Goal: Contribute content: Add original content to the website for others to see

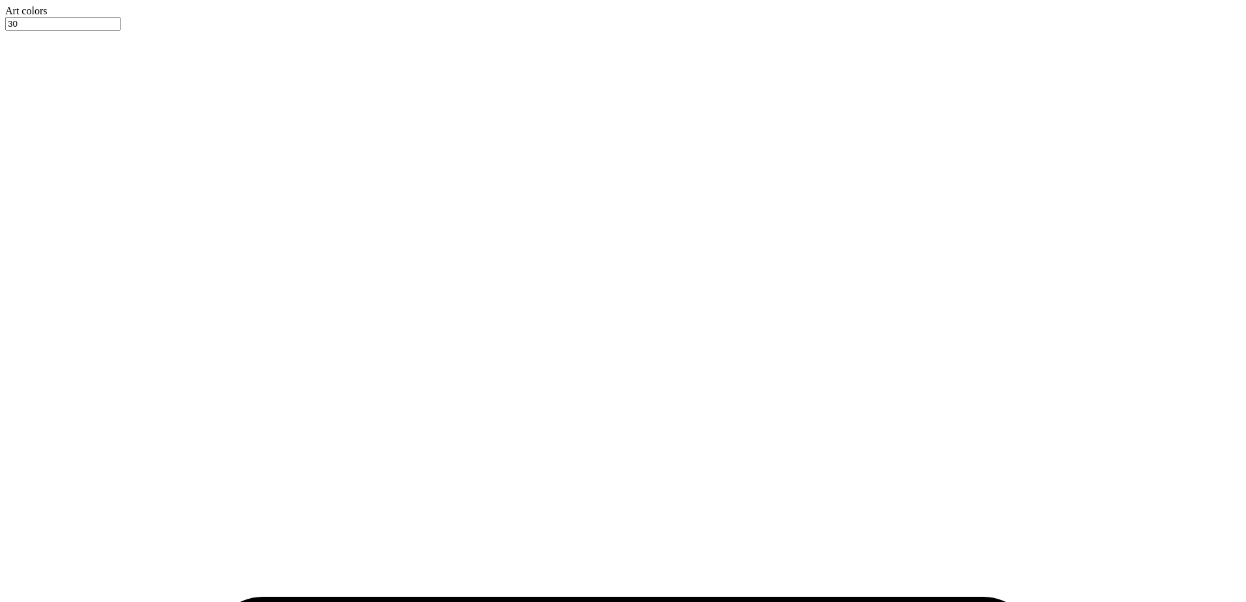
type input "12.00"
type input "6.83"
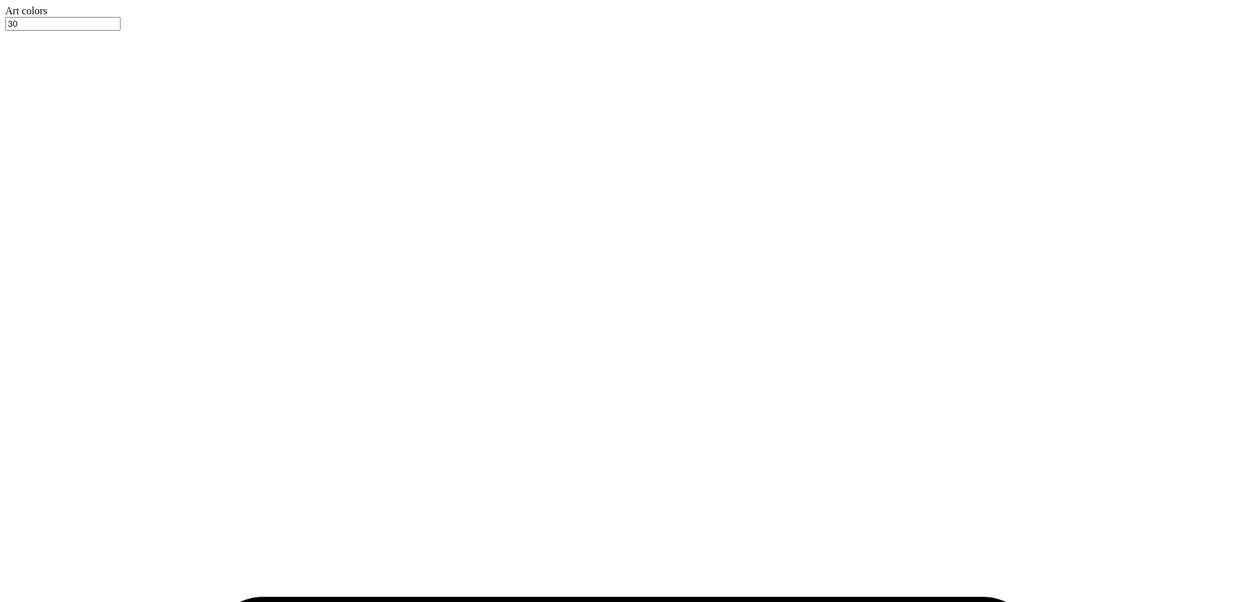
type input "3.00"
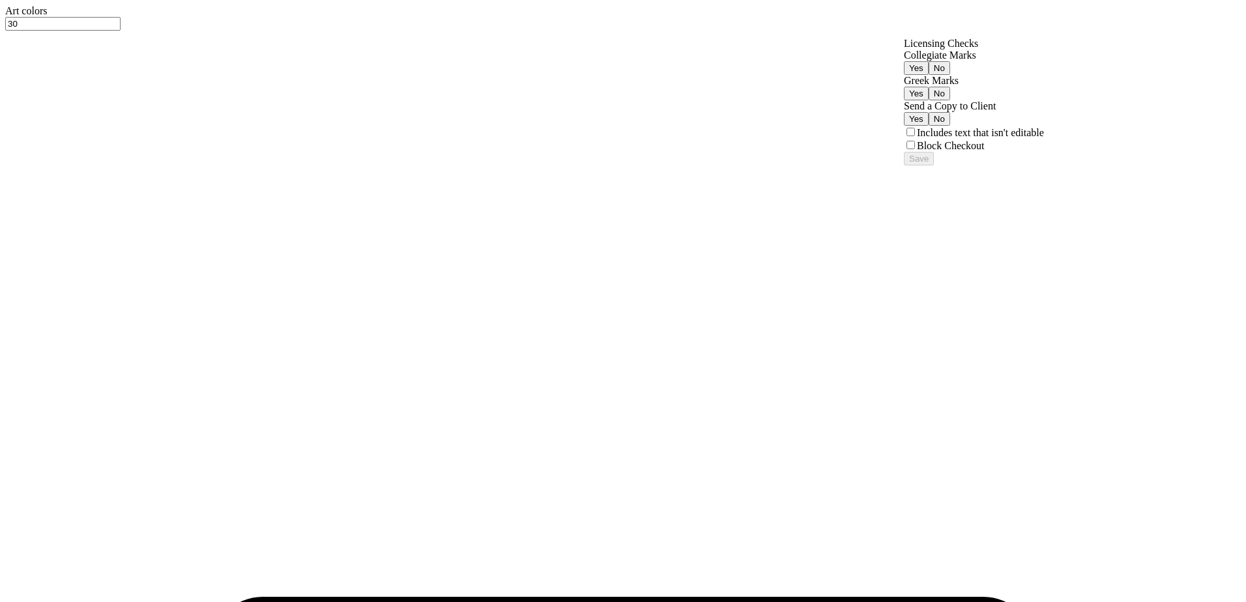
click at [928, 75] on button "Yes" at bounding box center [916, 68] width 25 height 14
click at [950, 100] on button "No" at bounding box center [939, 94] width 22 height 14
click at [934, 165] on button "Save" at bounding box center [919, 159] width 30 height 14
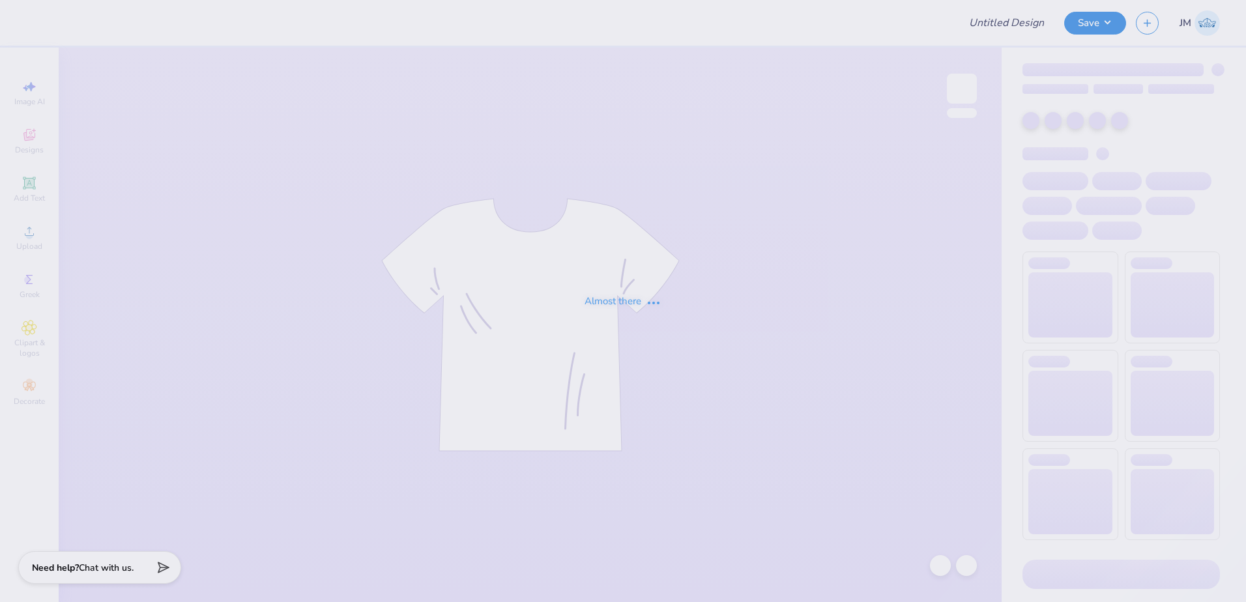
type input "Dance co merch 3"
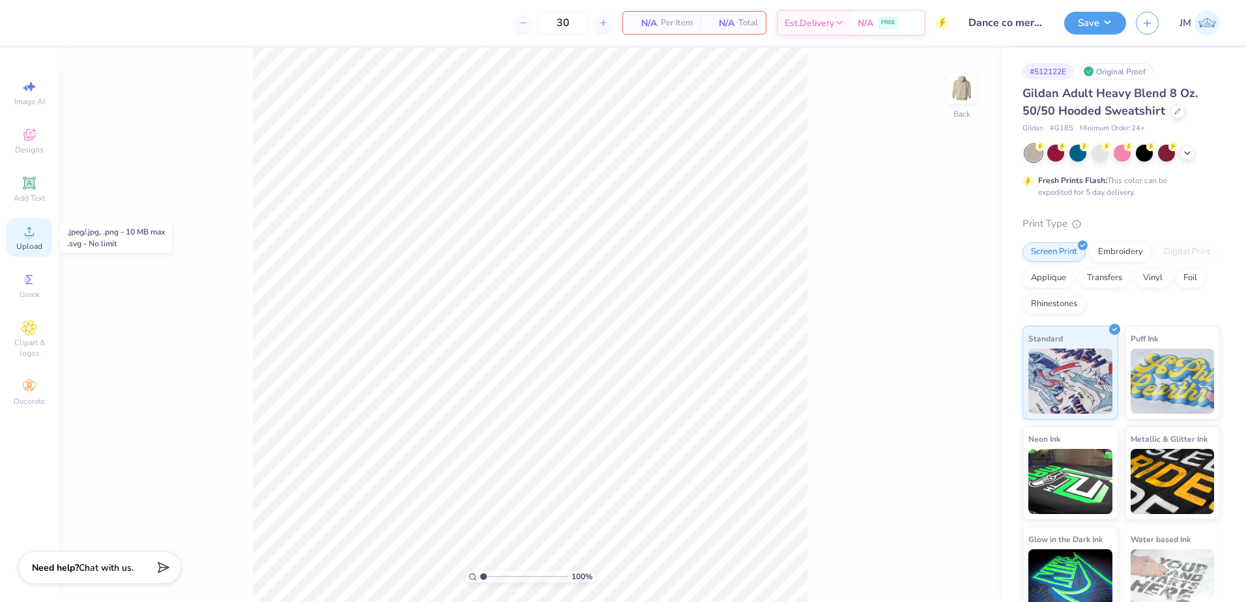
click at [27, 242] on span "Upload" at bounding box center [29, 246] width 26 height 10
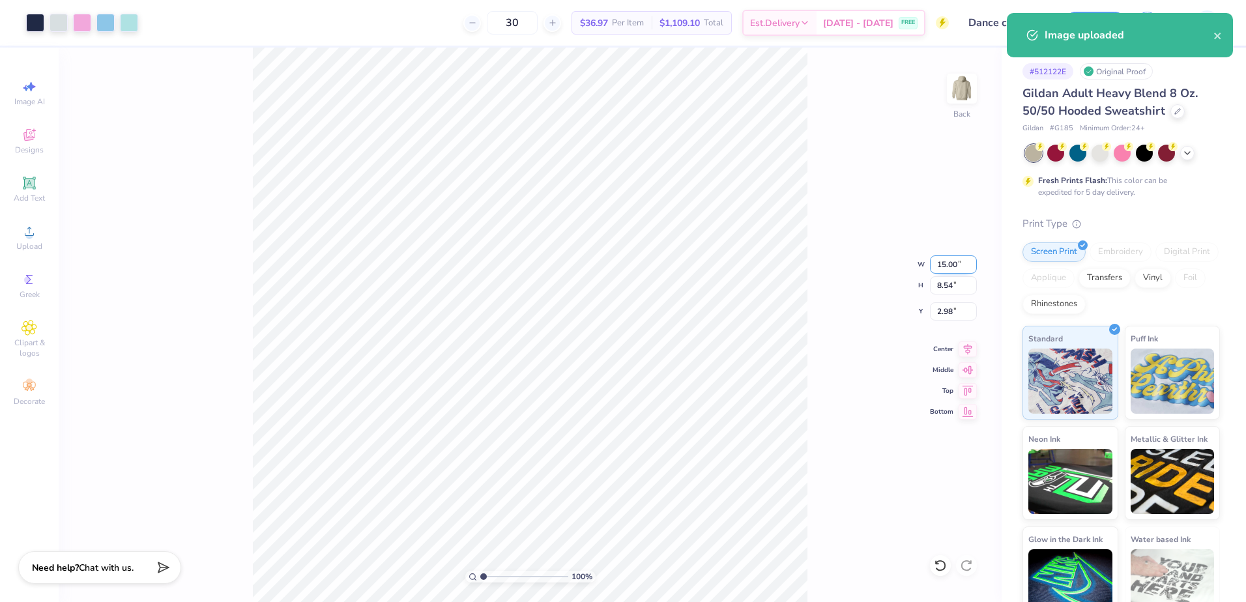
click at [951, 266] on input "15.00" at bounding box center [953, 264] width 47 height 18
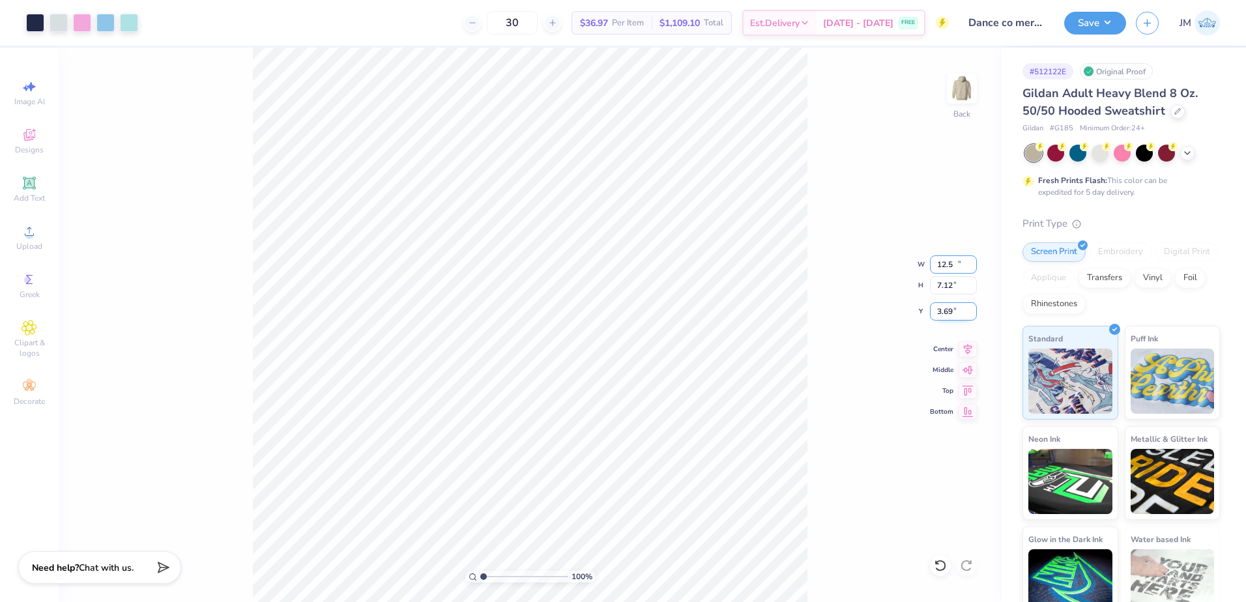
type input "12.50"
type input "7.12"
click at [947, 310] on input "3.69" at bounding box center [953, 311] width 47 height 18
click at [954, 287] on input "7.12" at bounding box center [953, 285] width 47 height 18
click at [949, 312] on input "2.00" at bounding box center [953, 311] width 47 height 18
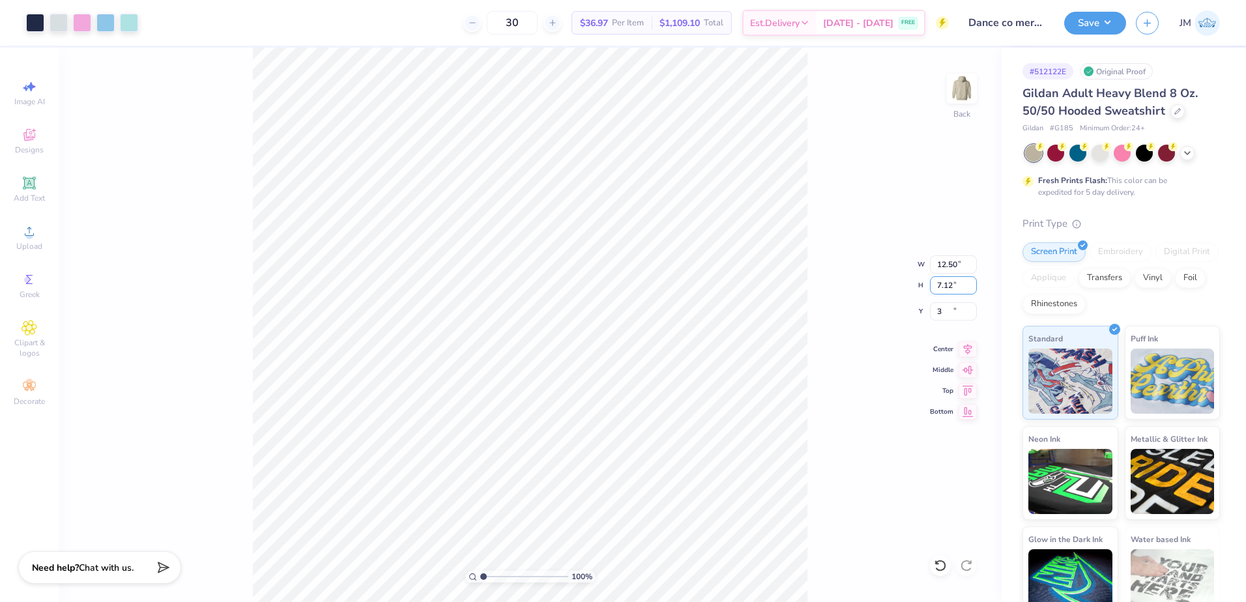
click at [960, 289] on input "7.12" at bounding box center [953, 285] width 47 height 18
type input "3.00"
click at [971, 350] on icon at bounding box center [967, 347] width 18 height 16
click at [1097, 23] on button "Save" at bounding box center [1095, 21] width 62 height 23
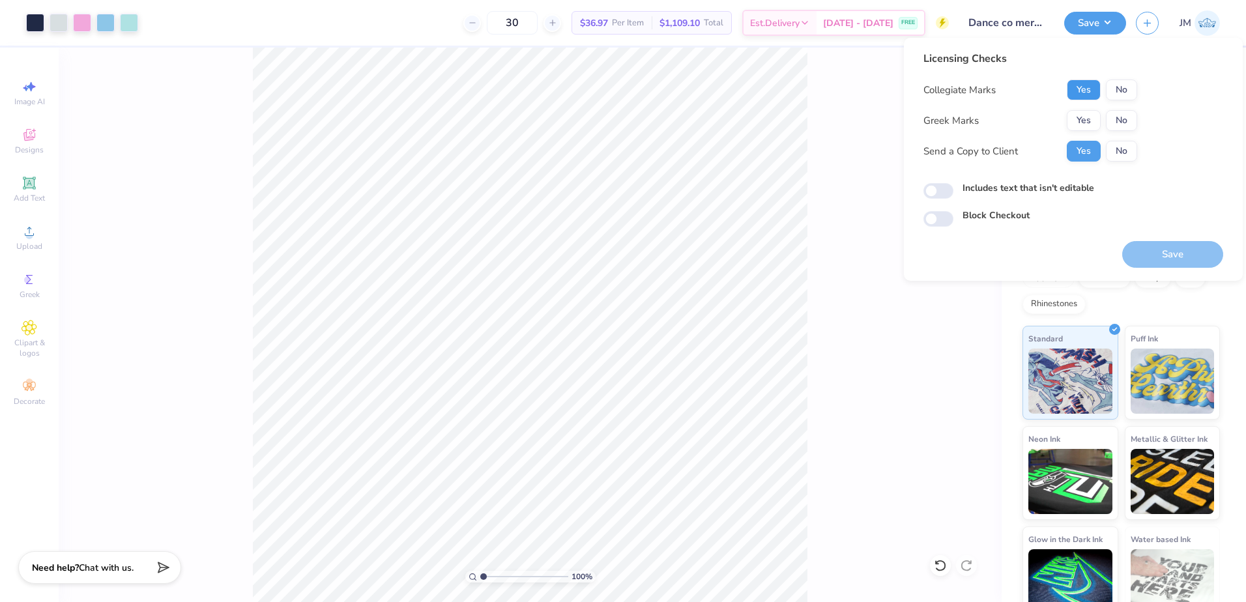
click at [1079, 98] on button "Yes" at bounding box center [1084, 89] width 34 height 21
click at [1130, 124] on button "No" at bounding box center [1121, 120] width 31 height 21
click at [1154, 255] on button "Save" at bounding box center [1172, 254] width 101 height 27
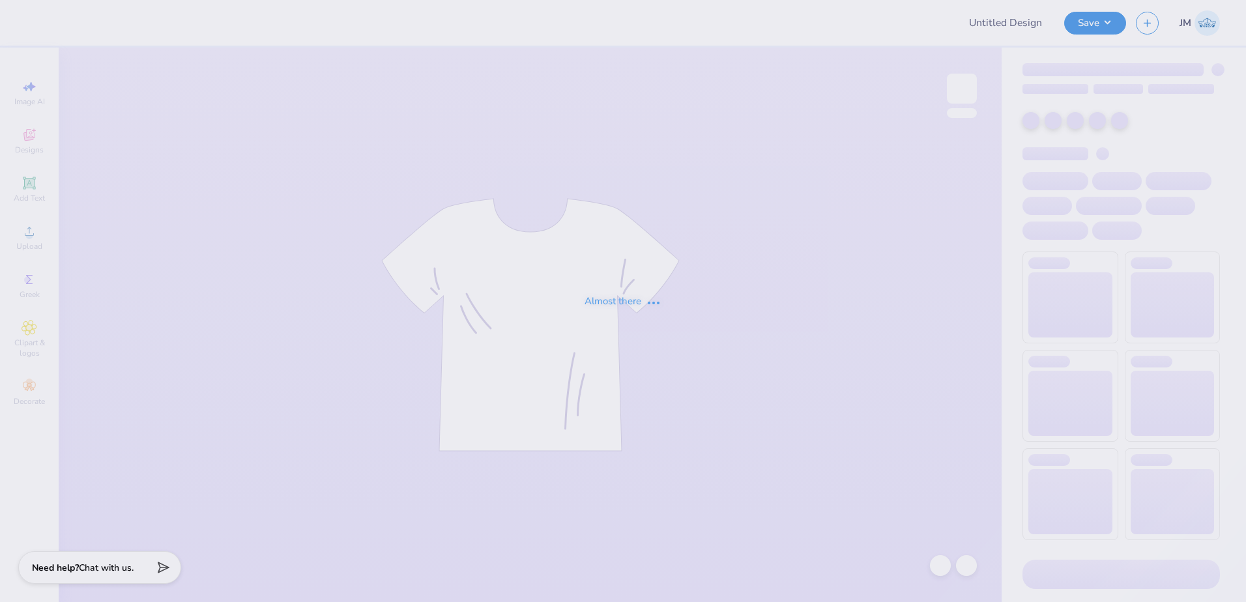
type input "Dance co merch 3"
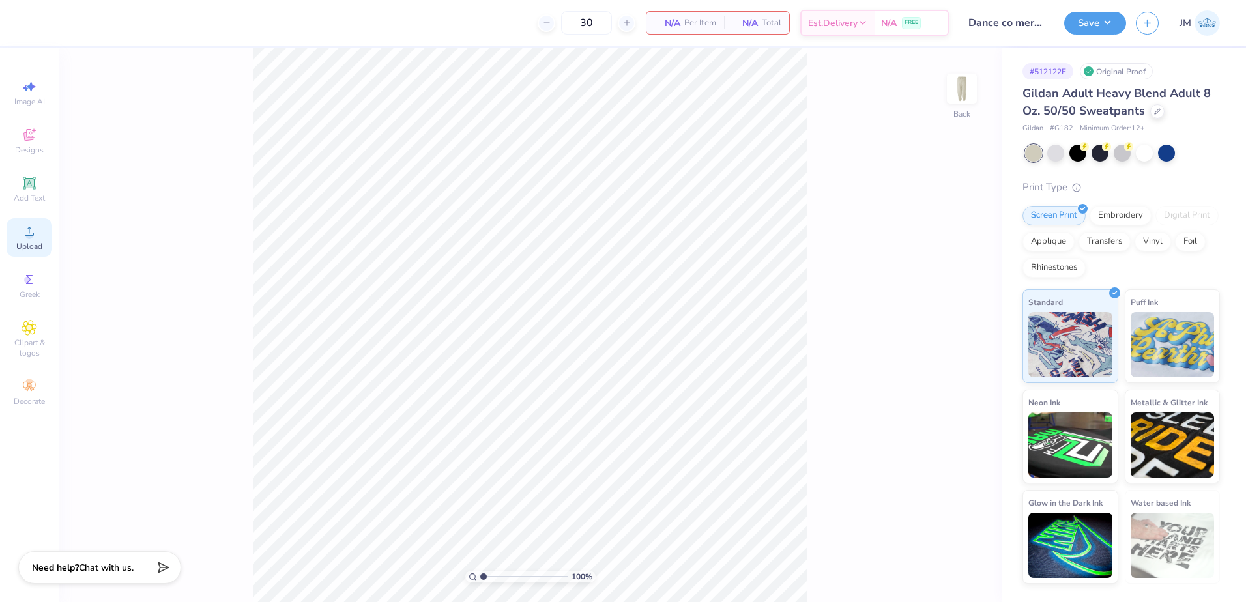
click at [25, 241] on span "Upload" at bounding box center [29, 246] width 26 height 10
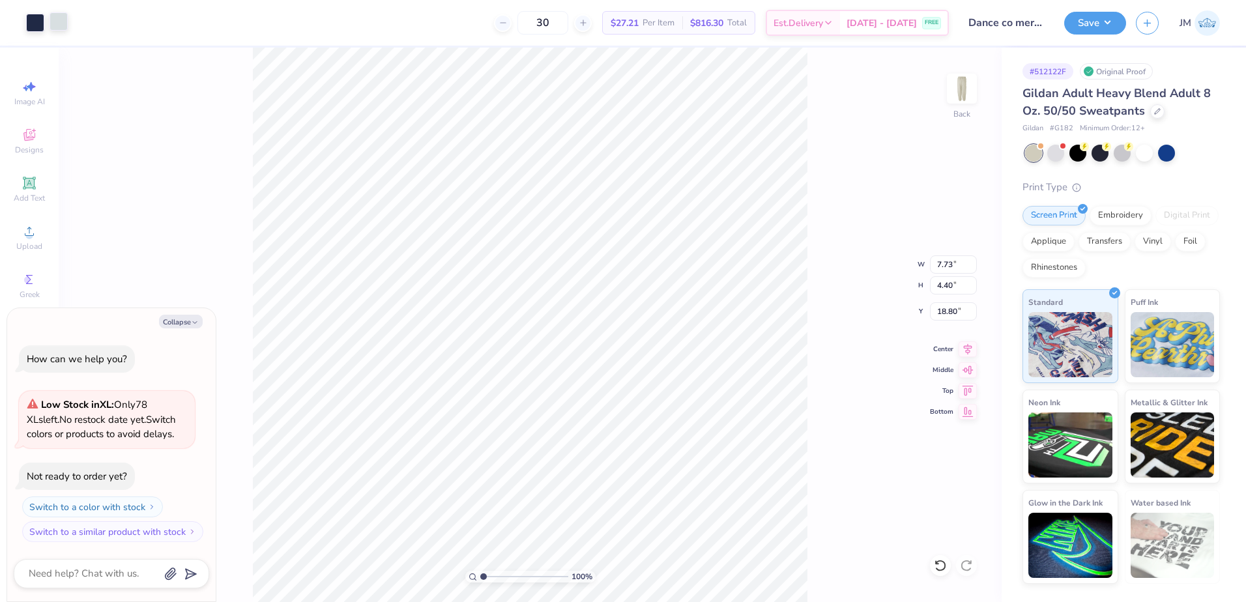
click at [55, 23] on div at bounding box center [59, 21] width 18 height 18
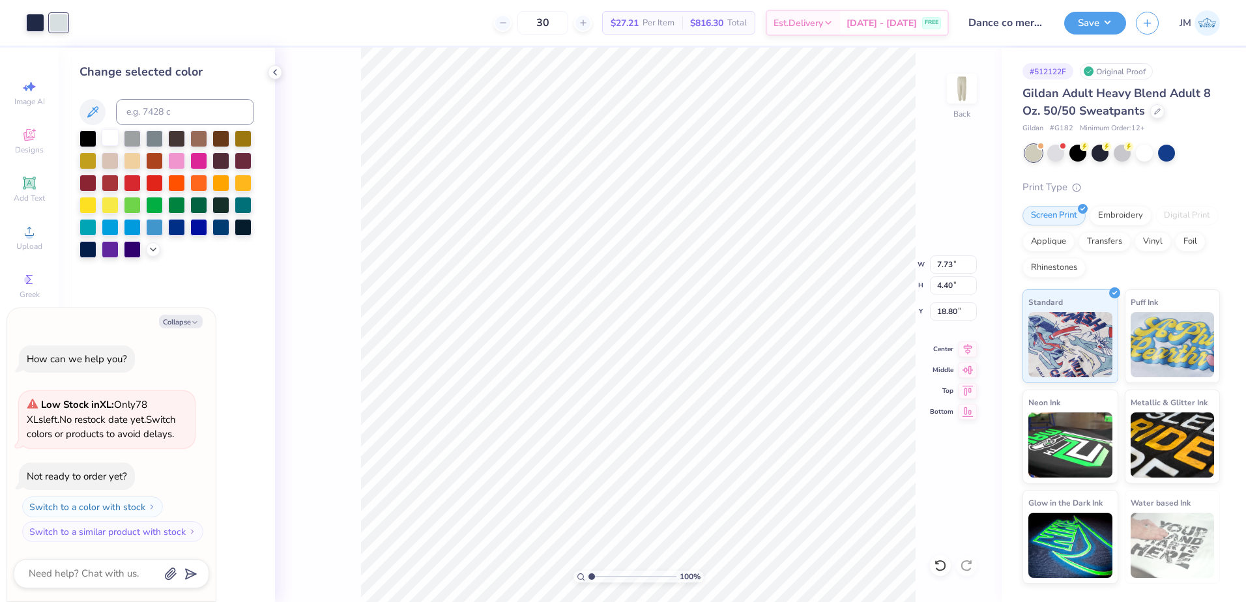
click at [114, 136] on div at bounding box center [110, 137] width 17 height 17
type textarea "x"
click at [946, 263] on input "7.73" at bounding box center [953, 264] width 47 height 18
type input "5"
type textarea "x"
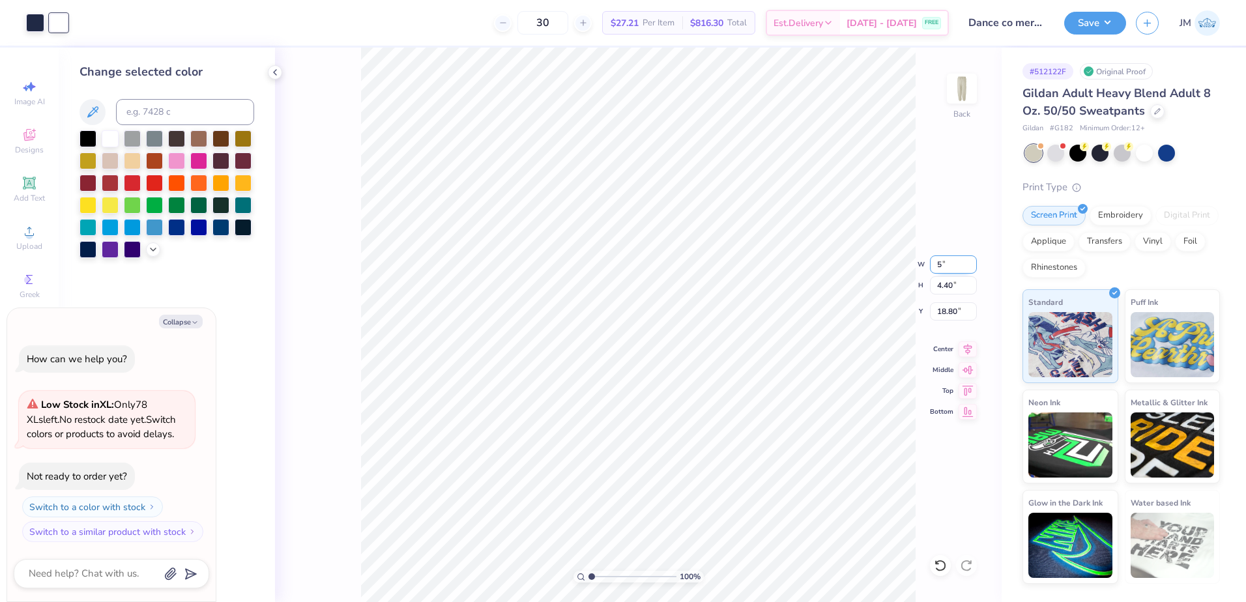
type input "5.00"
type input "2.85"
click at [932, 314] on input "19.58" at bounding box center [953, 311] width 47 height 18
type input "3"
type textarea "x"
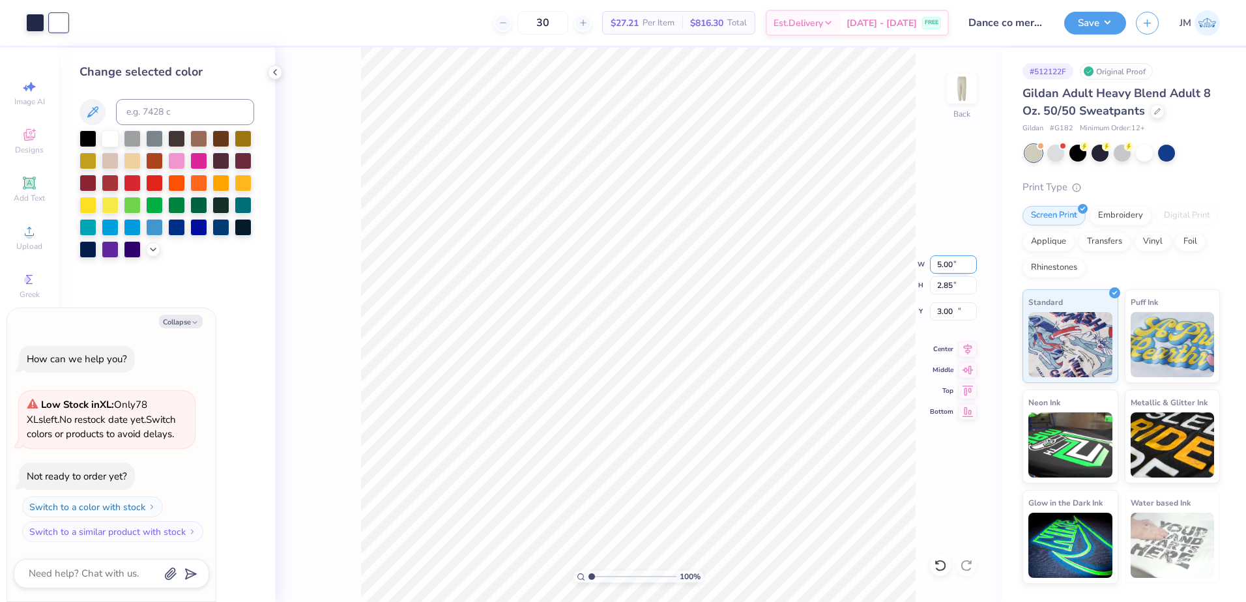
click at [943, 270] on input "5.00" at bounding box center [953, 264] width 47 height 18
click at [951, 304] on input "3.00" at bounding box center [953, 311] width 47 height 18
type input "4"
type textarea "x"
type input "4.00"
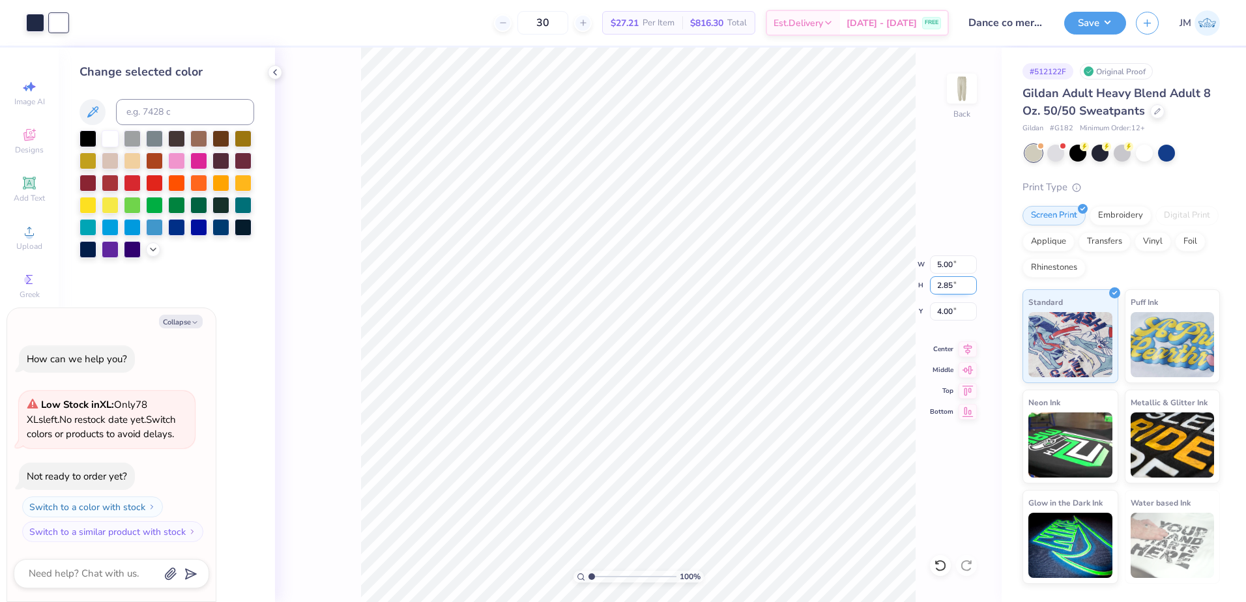
click at [945, 281] on input "2.85" at bounding box center [953, 285] width 47 height 18
click at [947, 271] on input "5.00" at bounding box center [953, 264] width 47 height 18
type input "4"
type textarea "x"
type input "4.00"
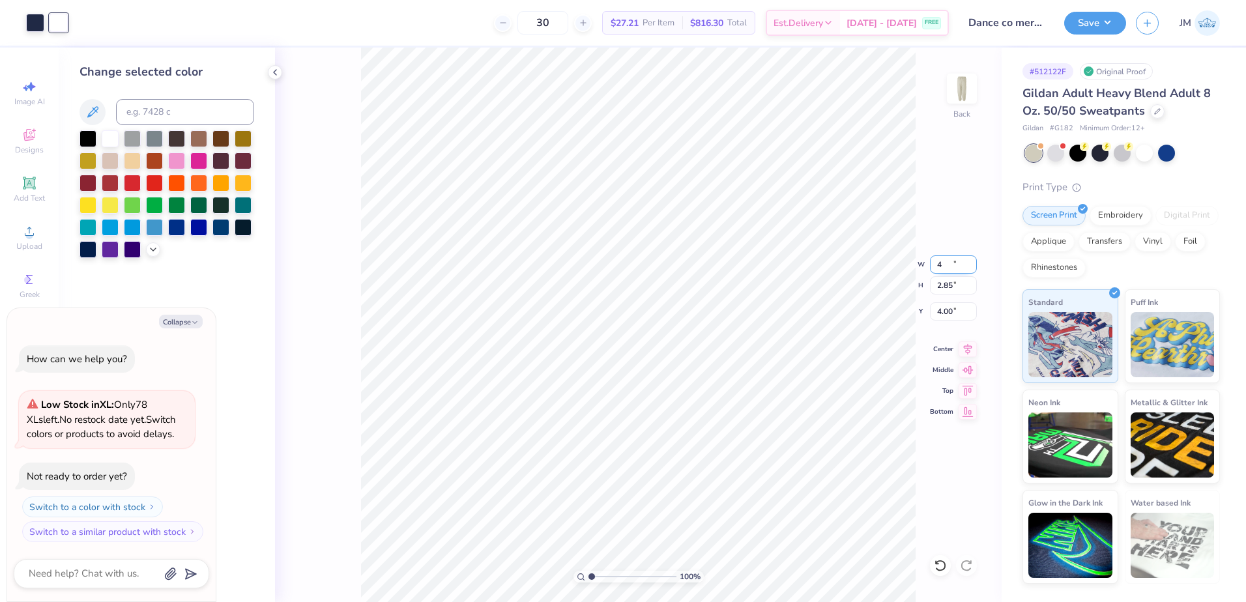
type input "2.28"
drag, startPoint x: 949, startPoint y: 319, endPoint x: 944, endPoint y: 306, distance: 14.4
click at [948, 319] on input "4.28" at bounding box center [953, 311] width 47 height 18
type input "4"
type textarea "x"
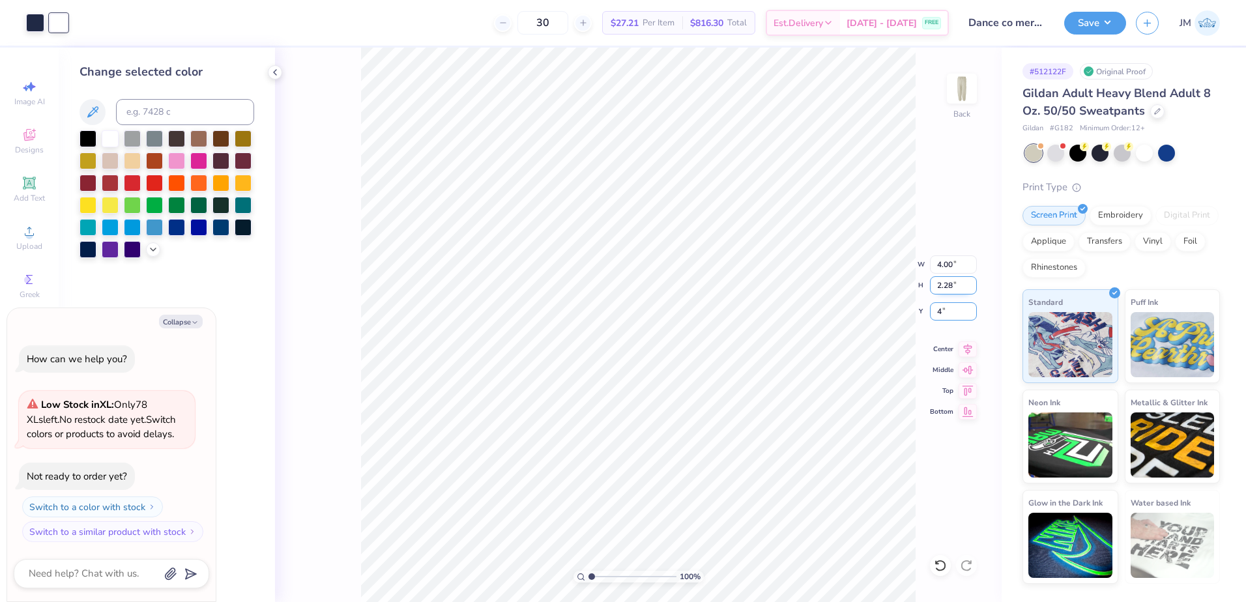
type input "4.00"
click at [962, 346] on icon at bounding box center [967, 347] width 18 height 16
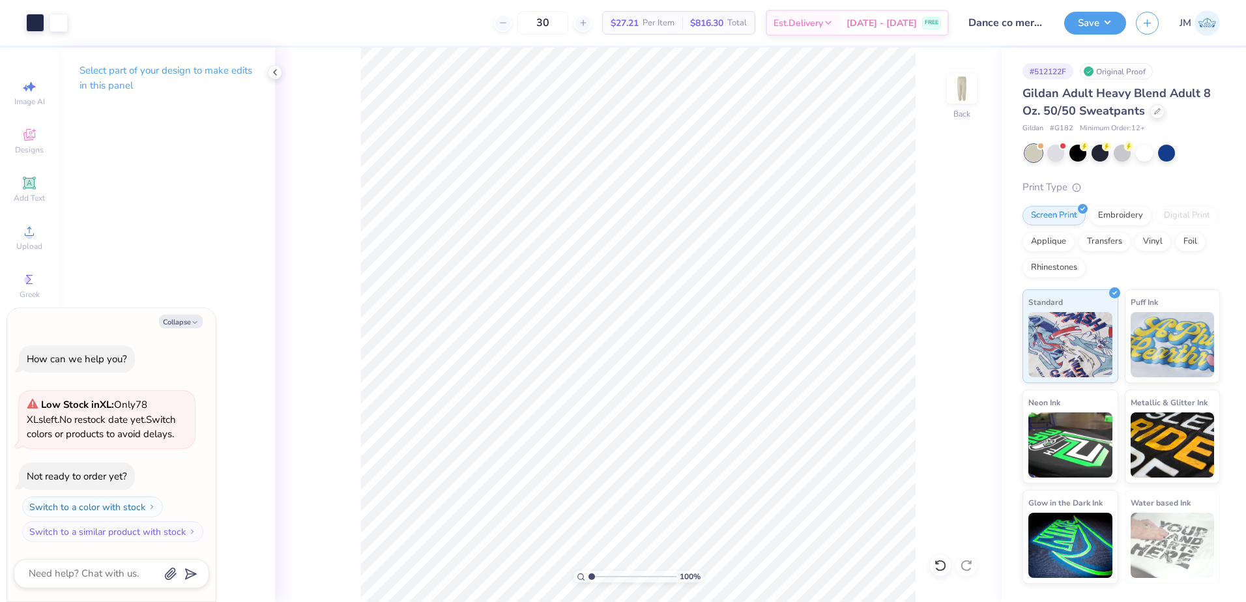
type textarea "x"
click at [951, 268] on input "4.00" at bounding box center [953, 264] width 47 height 18
type input "5"
type textarea "x"
type input "5.00"
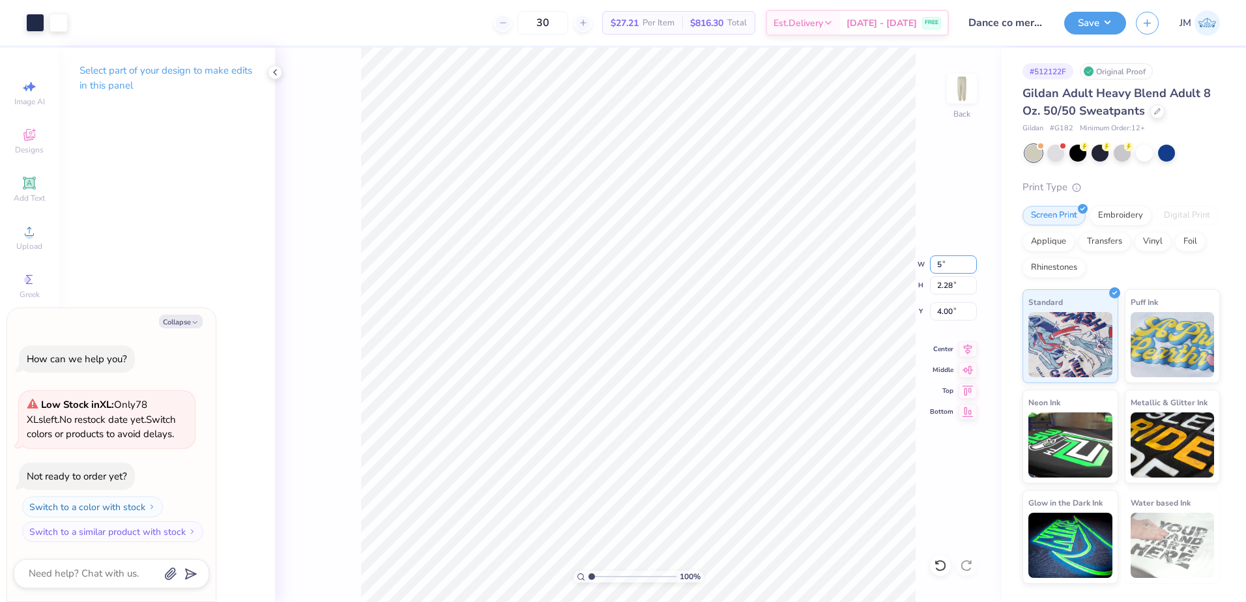
type input "2.85"
click at [950, 306] on input "3.72" at bounding box center [953, 311] width 47 height 18
type input "4"
type textarea "x"
type input "4.00"
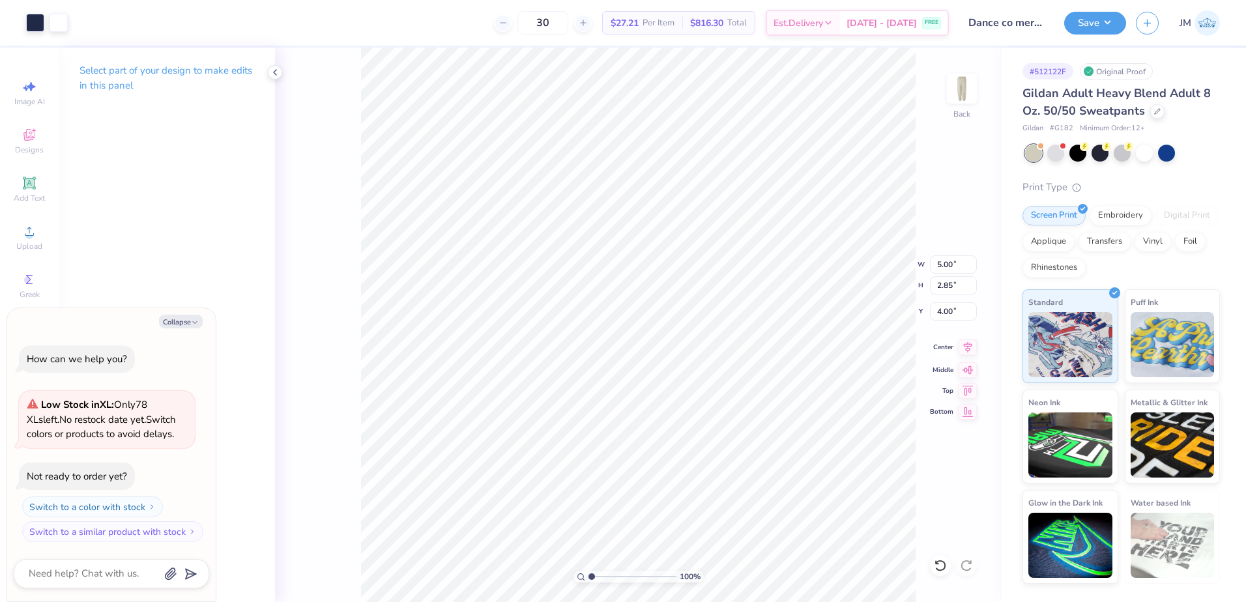
click at [969, 353] on icon at bounding box center [967, 347] width 18 height 16
click at [973, 349] on icon at bounding box center [967, 347] width 18 height 16
click at [1119, 20] on button "Save" at bounding box center [1095, 21] width 62 height 23
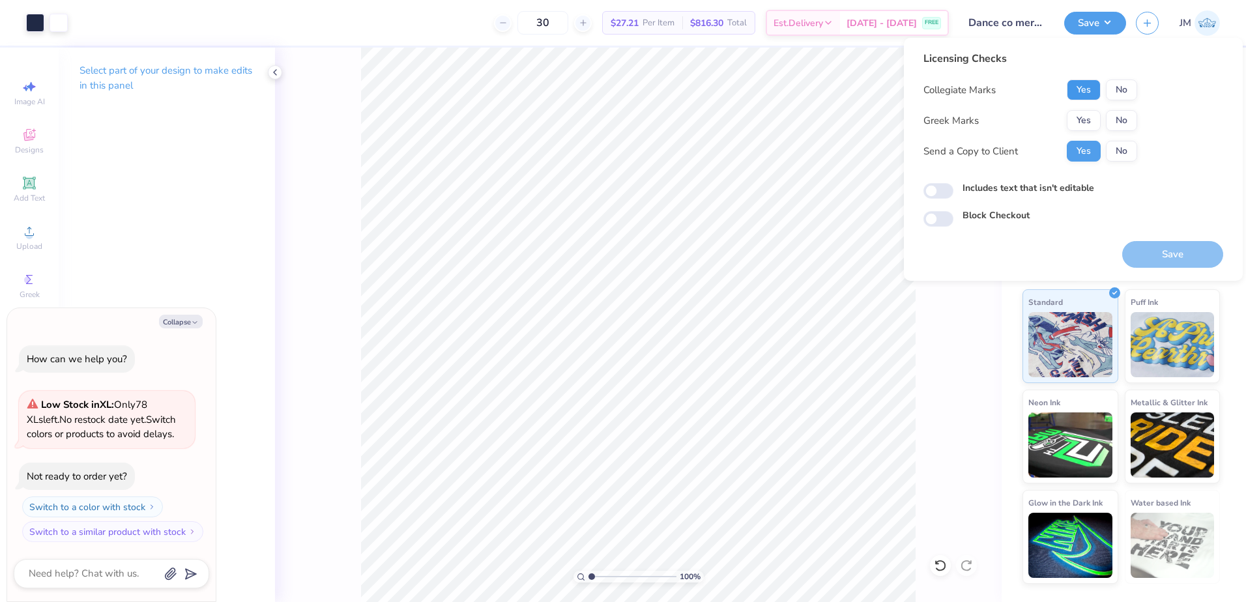
click at [1075, 88] on button "Yes" at bounding box center [1084, 89] width 34 height 21
click at [1115, 119] on button "No" at bounding box center [1121, 120] width 31 height 21
click at [1158, 249] on button "Save" at bounding box center [1172, 254] width 101 height 27
type textarea "x"
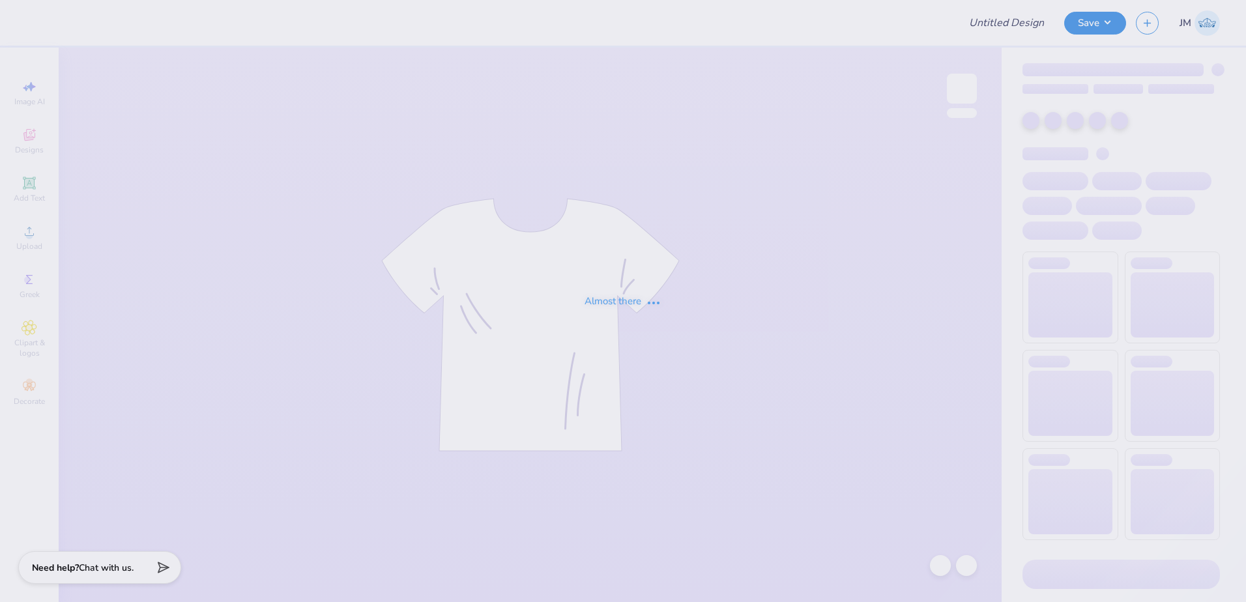
type input "Dance co merch 3"
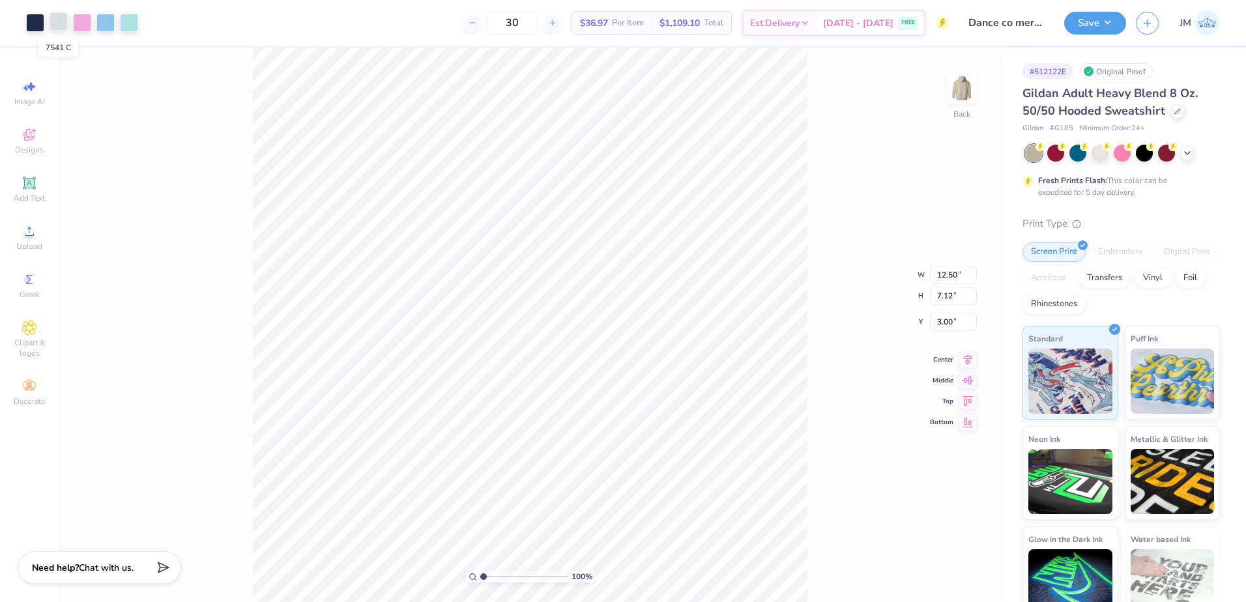
click at [62, 18] on div at bounding box center [59, 21] width 18 height 18
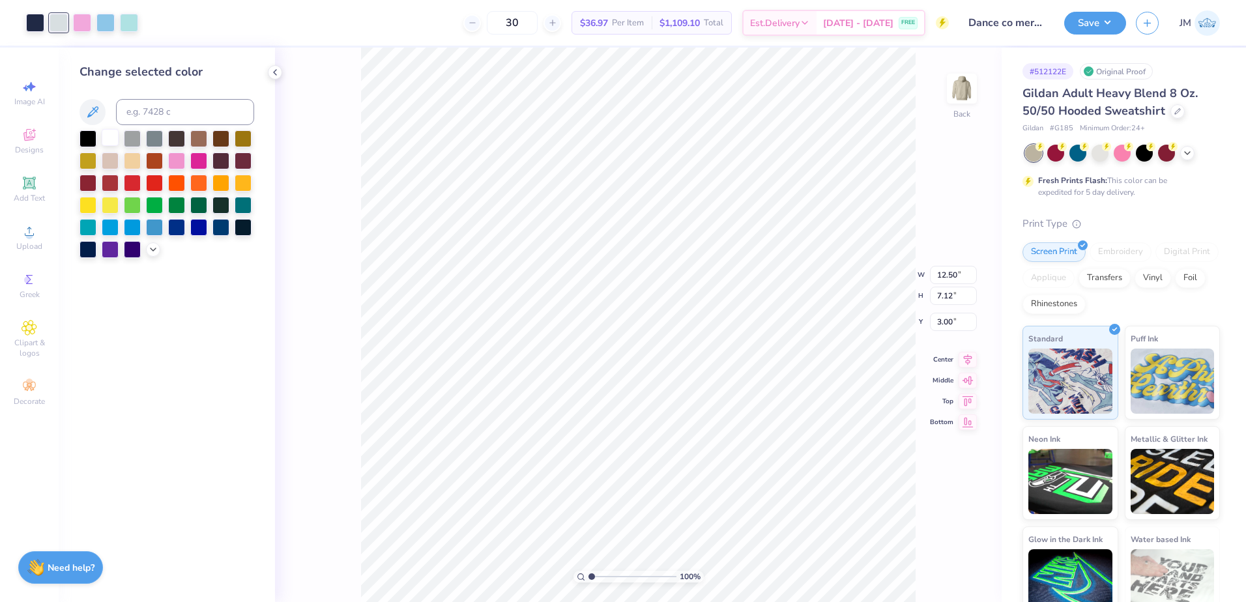
click at [109, 136] on div at bounding box center [110, 137] width 17 height 17
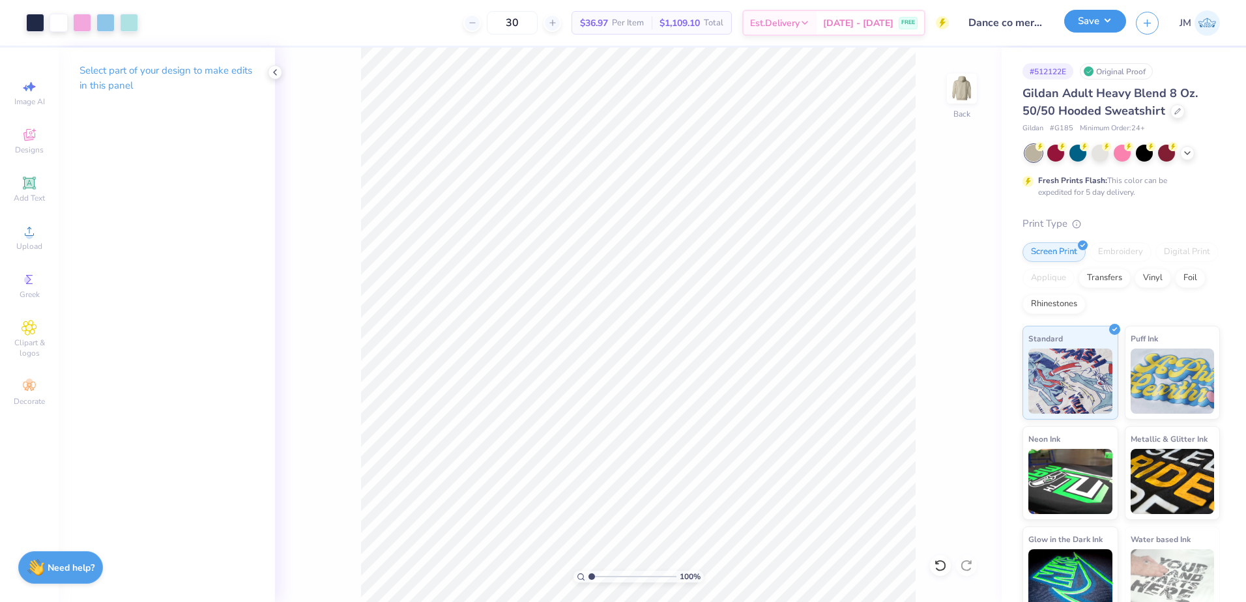
click at [1102, 31] on button "Save" at bounding box center [1095, 21] width 62 height 23
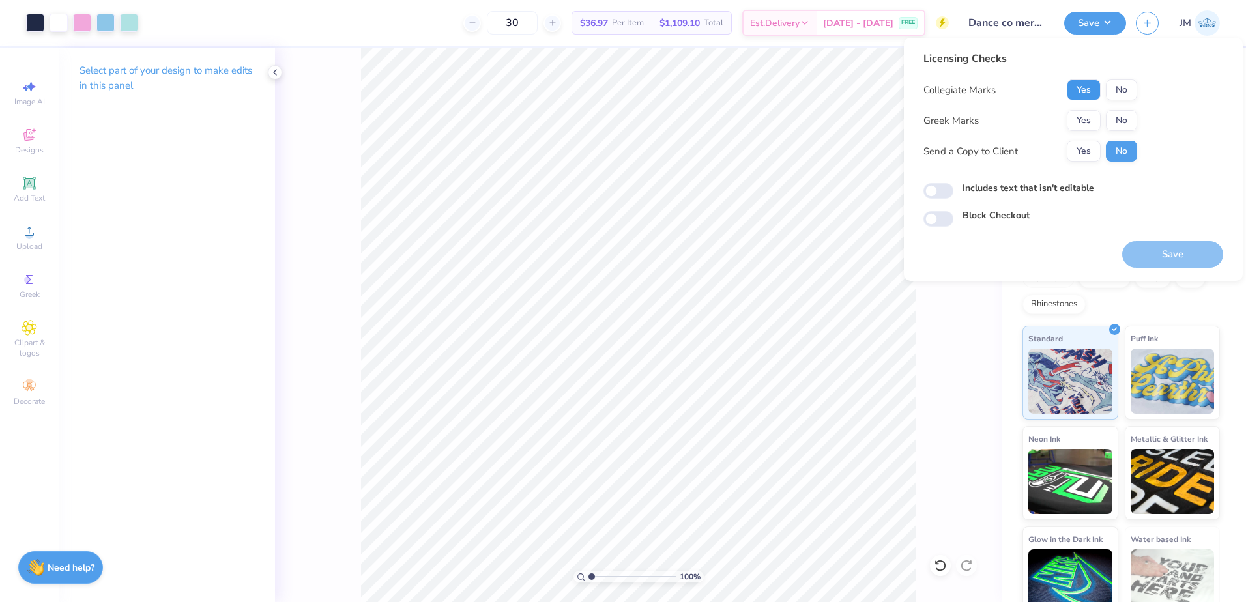
click at [1094, 93] on button "Yes" at bounding box center [1084, 89] width 34 height 21
click at [1112, 126] on button "No" at bounding box center [1121, 120] width 31 height 21
click at [1164, 259] on button "Save" at bounding box center [1172, 254] width 101 height 27
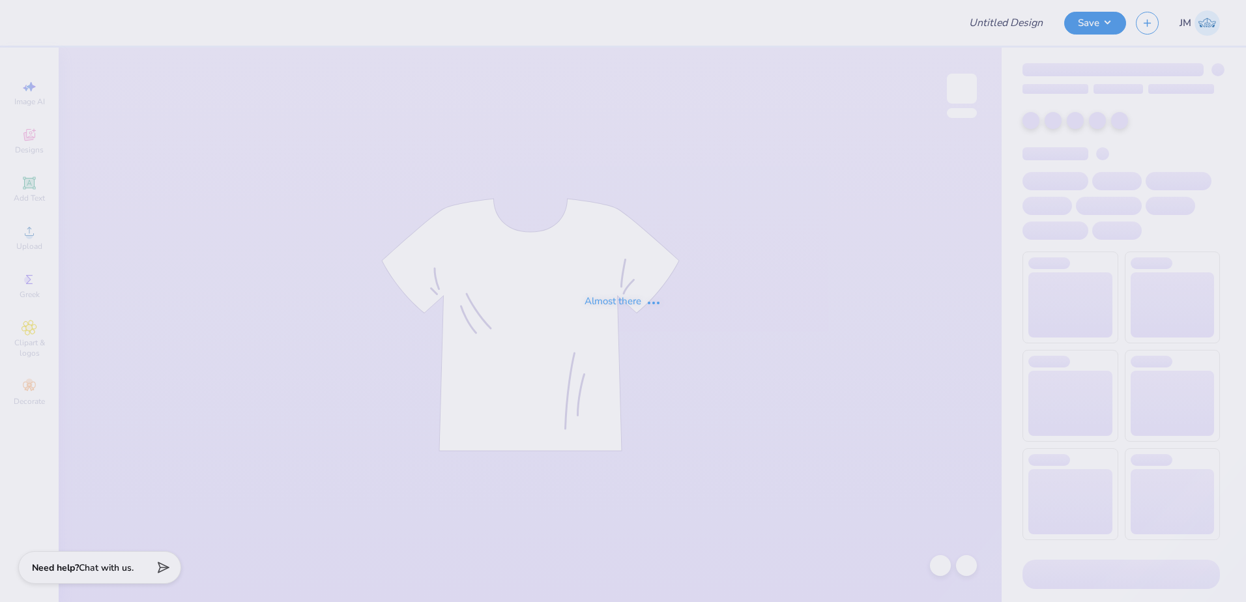
type input "Fall Rush - Zeta Psi at [GEOGRAPHIC_DATA][US_STATE]"
